Goal: Task Accomplishment & Management: Use online tool/utility

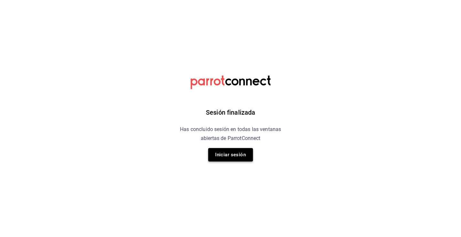
click at [223, 152] on button "Iniciar sesión" at bounding box center [230, 154] width 45 height 13
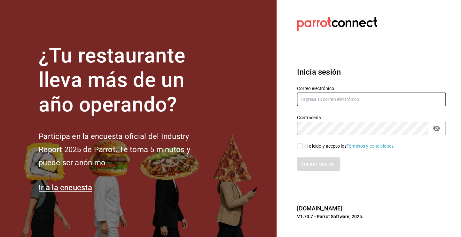
type input "[PERSON_NAME][EMAIL_ADDRESS][DOMAIN_NAME]"
click at [300, 146] on input "He leído y acepto los Términos y condiciones." at bounding box center [300, 146] width 6 height 6
checkbox input "true"
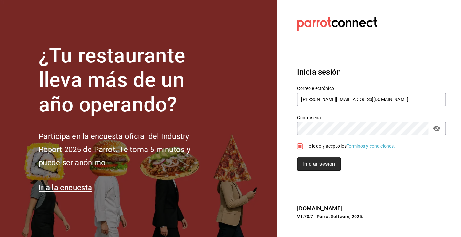
click at [308, 158] on button "Iniciar sesión" at bounding box center [318, 163] width 43 height 13
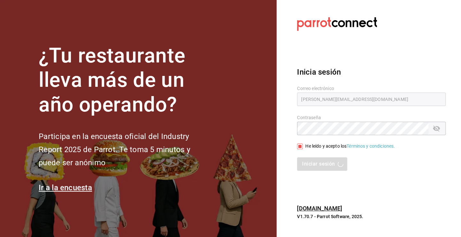
click at [335, 159] on div "Iniciar sesión" at bounding box center [371, 163] width 149 height 13
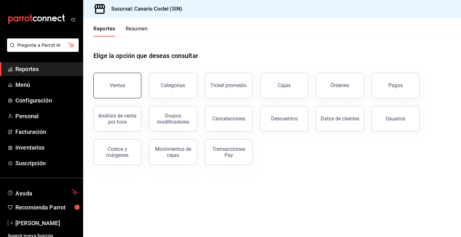
click at [122, 88] on button "Ventas" at bounding box center [117, 86] width 48 height 26
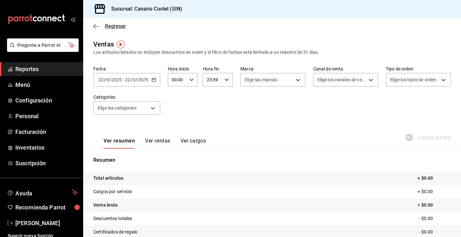
click at [98, 27] on icon "button" at bounding box center [96, 26] width 6 height 6
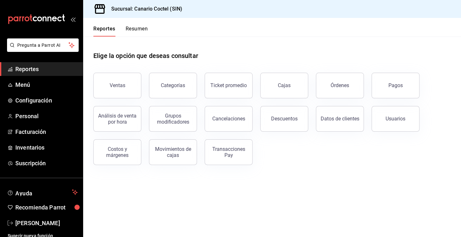
click at [145, 30] on button "Resumen" at bounding box center [137, 31] width 22 height 11
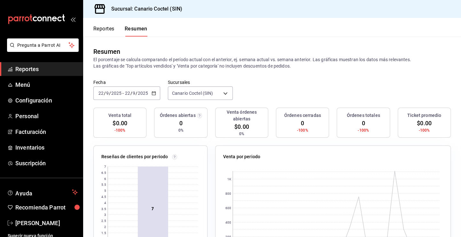
click at [155, 94] on icon "button" at bounding box center [154, 93] width 4 height 4
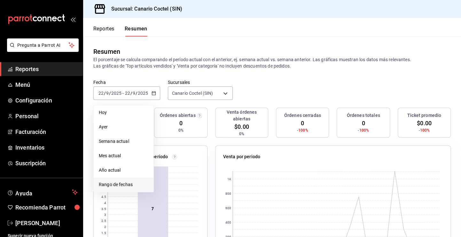
click at [117, 184] on span "Rango de fechas" at bounding box center [124, 184] width 50 height 7
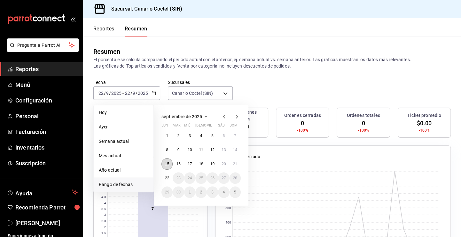
click at [166, 165] on abbr "15" at bounding box center [167, 163] width 4 height 4
click at [235, 167] on button "21" at bounding box center [235, 164] width 11 height 12
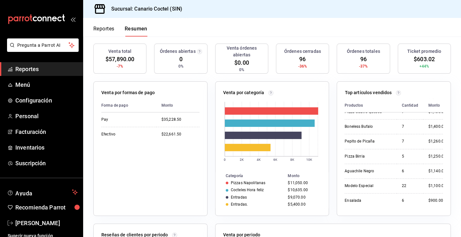
scroll to position [203, 7]
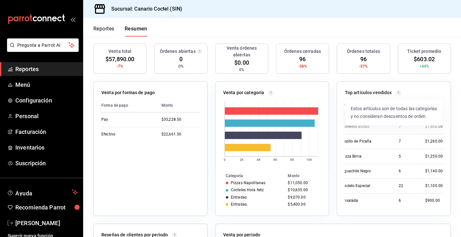
click at [396, 93] on circle at bounding box center [398, 92] width 5 height 5
drag, startPoint x: 392, startPoint y: 93, endPoint x: 420, endPoint y: 88, distance: 28.3
click at [419, 88] on div "Top artículos vendidos Productos Cantidad Monto Gaviota HH 36 $2,880.00 Boneles…" at bounding box center [394, 148] width 114 height 134
